Goal: Obtain resource: Obtain resource

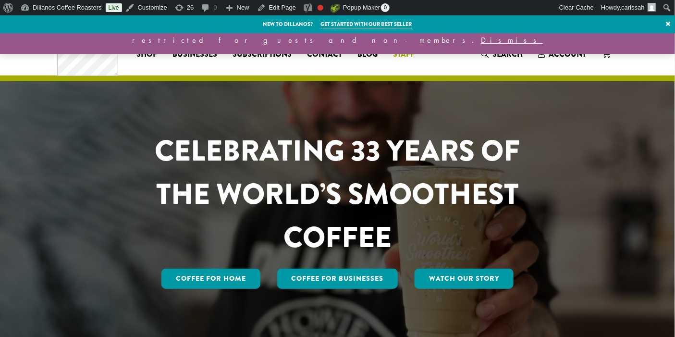
click at [408, 55] on span "Staff" at bounding box center [404, 55] width 22 height 12
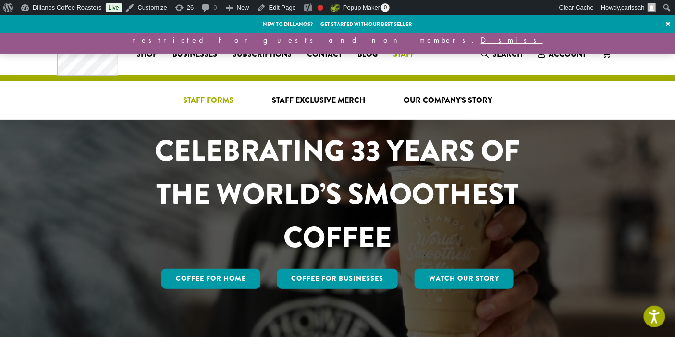
click at [216, 95] on span "Staff Forms" at bounding box center [208, 101] width 50 height 12
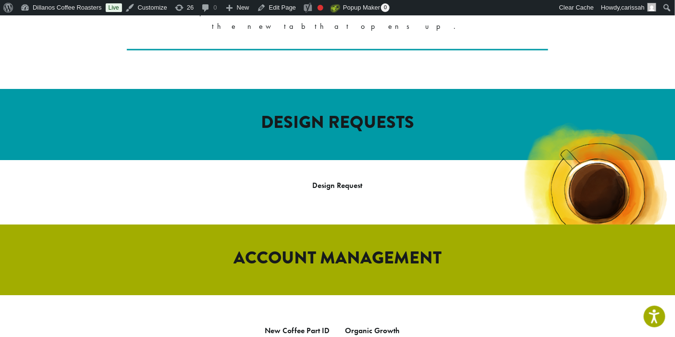
scroll to position [316, 0]
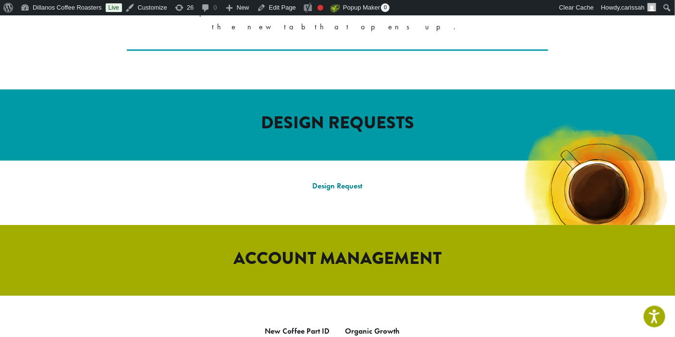
click at [343, 181] on link "Design Request" at bounding box center [338, 186] width 50 height 10
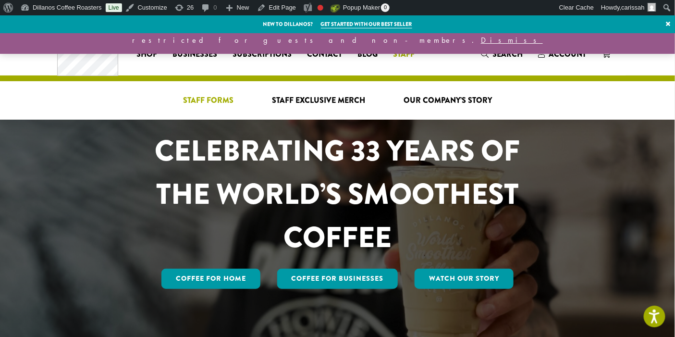
click at [212, 95] on span "Staff Forms" at bounding box center [208, 101] width 50 height 12
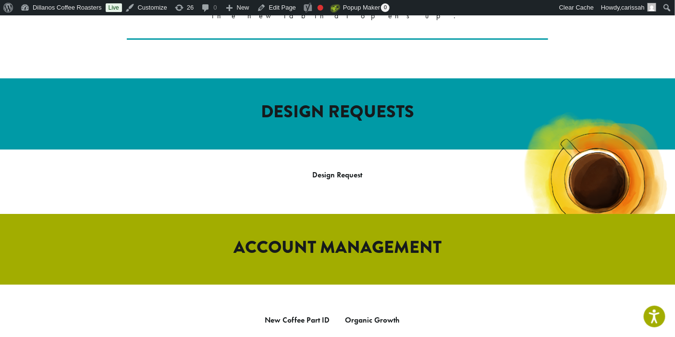
scroll to position [327, 0]
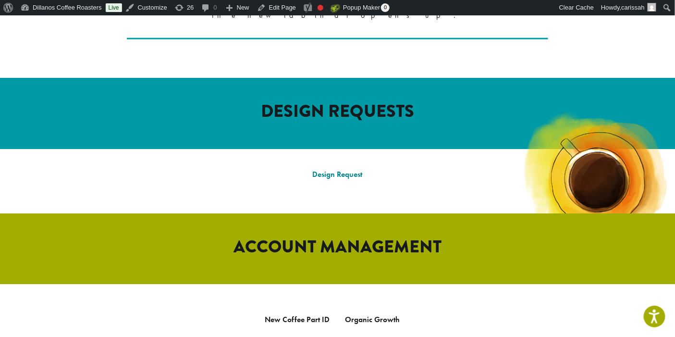
click at [340, 169] on link "Design Request" at bounding box center [338, 174] width 50 height 10
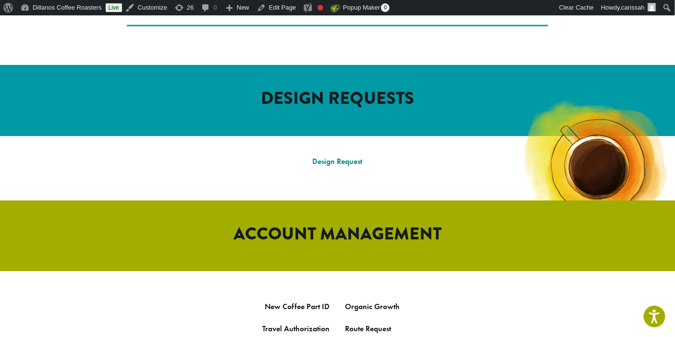
scroll to position [356, 0]
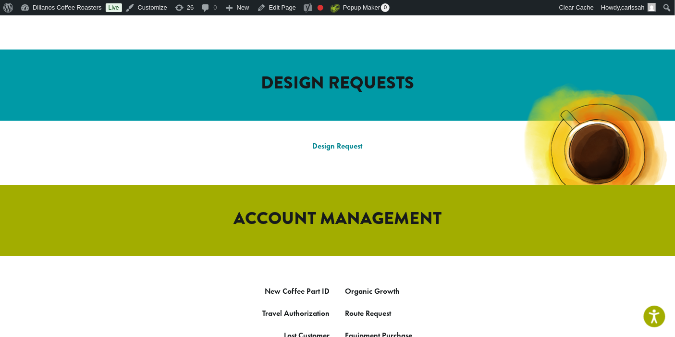
click at [340, 141] on link "Design Request" at bounding box center [338, 146] width 50 height 10
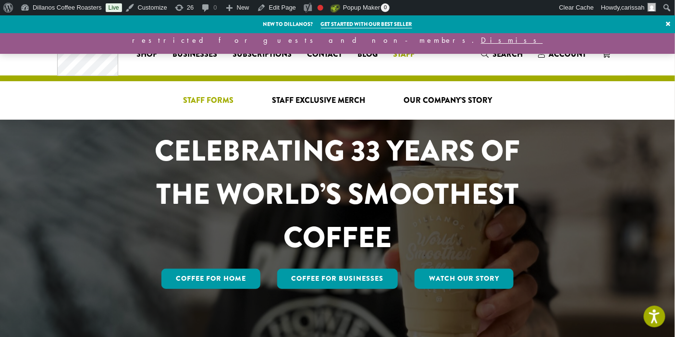
click at [223, 96] on span "Staff Forms" at bounding box center [208, 101] width 50 height 12
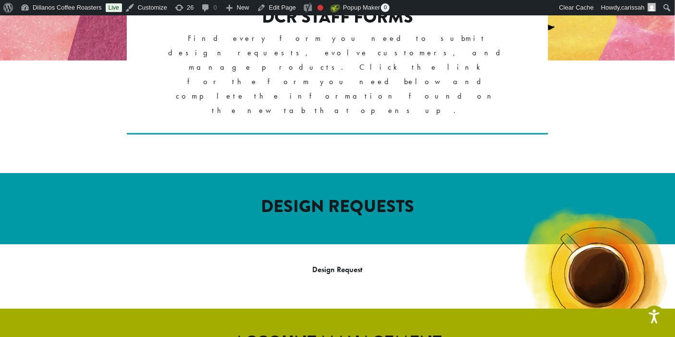
scroll to position [238, 0]
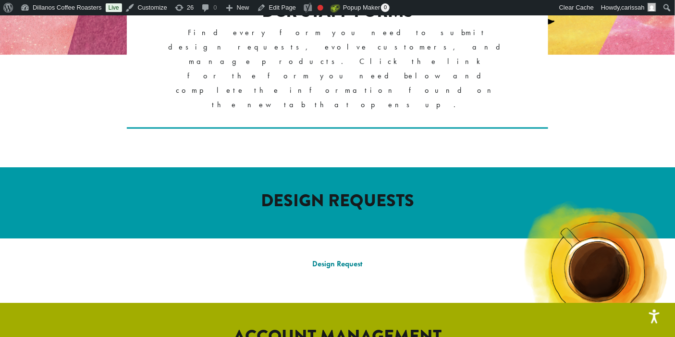
click at [334, 259] on link "Design Request" at bounding box center [338, 264] width 50 height 10
